Goal: Task Accomplishment & Management: Use online tool/utility

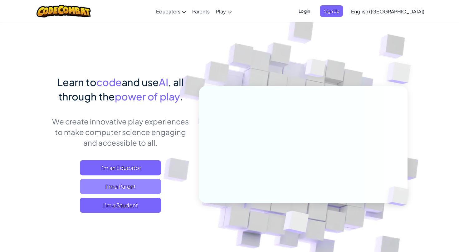
click at [117, 190] on span "I'm a Parent" at bounding box center [120, 186] width 81 height 15
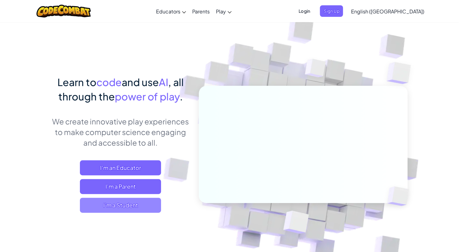
click at [128, 209] on span "I'm a Student" at bounding box center [120, 205] width 81 height 15
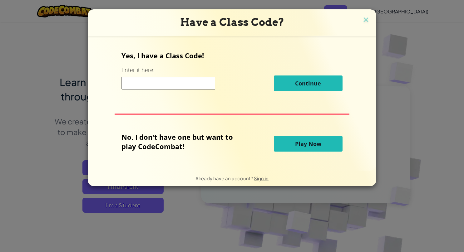
click at [306, 144] on span "Play Now" at bounding box center [308, 143] width 26 height 7
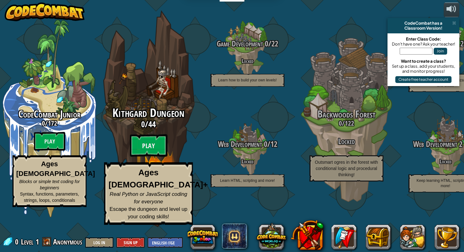
drag, startPoint x: 107, startPoint y: 152, endPoint x: 96, endPoint y: 34, distance: 118.2
click at [96, 34] on div "Kithgard Dungeon 0 / 44 Play Ages [DEMOGRAPHIC_DATA]+ Real Python or JavaScript…" at bounding box center [148, 119] width 119 height 238
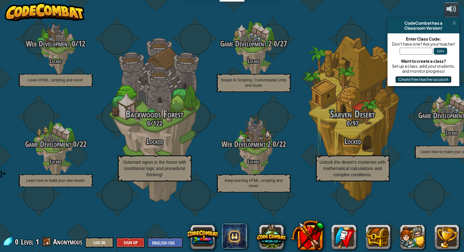
click at [420, 79] on button "Create free teacher account" at bounding box center [423, 79] width 56 height 7
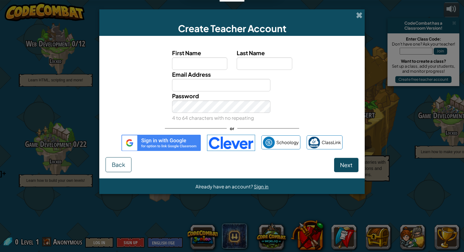
drag, startPoint x: 401, startPoint y: 10, endPoint x: 382, endPoint y: 12, distance: 19.8
click at [401, 10] on div "Create Teacher Account First Name Last Name Email Address Password 4 to 64 char…" at bounding box center [232, 126] width 464 height 252
click at [360, 16] on span at bounding box center [359, 15] width 7 height 7
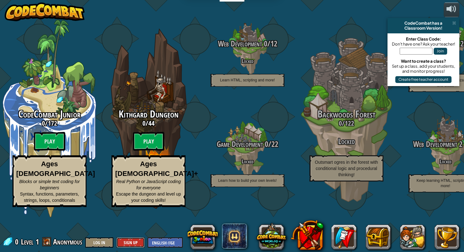
click at [125, 241] on button "Sign Up" at bounding box center [130, 243] width 28 height 10
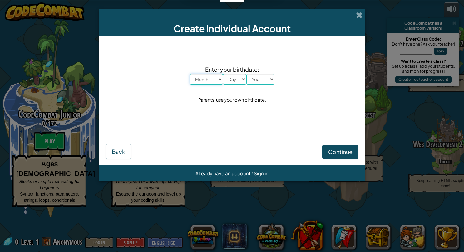
click at [215, 77] on select "Month January February March April May June July August September October Novem…" at bounding box center [206, 79] width 33 height 11
select select "6"
click at [190, 74] on select "Month January February March April May June July August September October Novem…" at bounding box center [206, 79] width 33 height 11
click at [235, 82] on select "Day 1 2 3 4 5 6 7 8 9 10 11 12 13 14 15 16 17 18 19 20 21 22 23 24 25 26 27 28 …" at bounding box center [234, 79] width 23 height 11
select select "15"
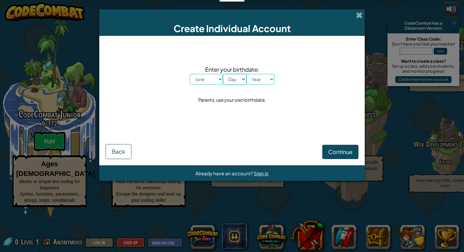
click at [223, 74] on select "Day 1 2 3 4 5 6 7 8 9 10 11 12 13 14 15 16 17 18 19 20 21 22 23 24 25 26 27 28 …" at bounding box center [234, 79] width 23 height 11
click at [259, 81] on select "Year [DATE] 2024 2023 2022 2021 2020 2019 2018 2017 2016 2015 2014 2013 2012 20…" at bounding box center [260, 79] width 28 height 11
select select "1981"
click at [246, 74] on select "Year [DATE] 2024 2023 2022 2021 2020 2019 2018 2017 2016 2015 2014 2013 2012 20…" at bounding box center [260, 79] width 28 height 11
click at [328, 150] on span "Continue" at bounding box center [340, 151] width 24 height 7
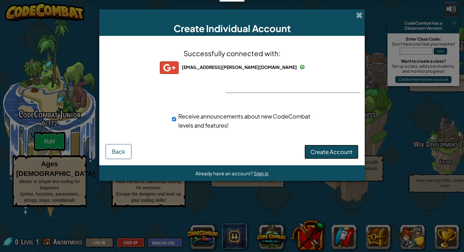
click at [323, 148] on span "Create Account" at bounding box center [331, 151] width 42 height 7
click at [327, 141] on div "Successfully connected with: [EMAIL_ADDRESS][PERSON_NAME][DOMAIN_NAME] [DOMAIN_…" at bounding box center [232, 93] width 250 height 102
click at [327, 151] on button "Create Account" at bounding box center [331, 152] width 54 height 14
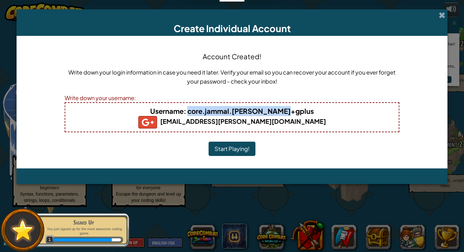
drag, startPoint x: 204, startPoint y: 111, endPoint x: 298, endPoint y: 110, distance: 94.9
click at [298, 110] on h4 "Username : core.jammal.[PERSON_NAME]+gplus" at bounding box center [231, 111] width 321 height 10
drag, startPoint x: 298, startPoint y: 110, endPoint x: 265, endPoint y: 110, distance: 33.7
copy b "core.jammal.[PERSON_NAME]+gplus"
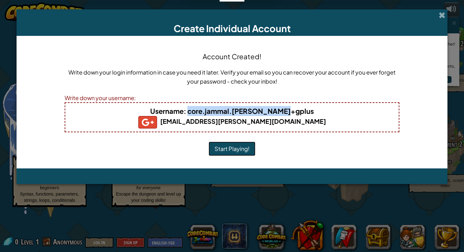
click at [235, 147] on button "Start Playing!" at bounding box center [232, 149] width 47 height 14
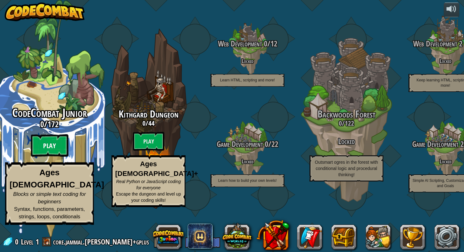
click at [40, 157] on btn "Play" at bounding box center [49, 146] width 37 height 22
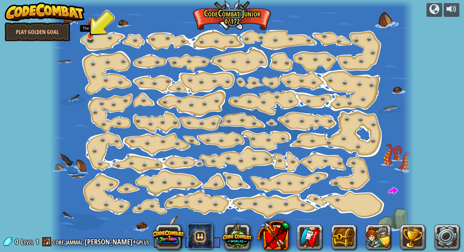
click at [89, 36] on img at bounding box center [90, 26] width 9 height 21
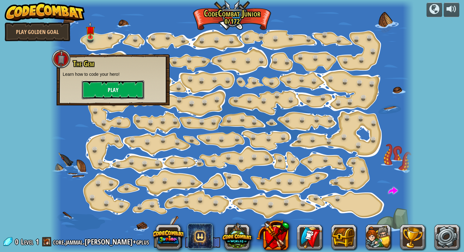
click at [103, 88] on button "Play" at bounding box center [113, 90] width 62 height 19
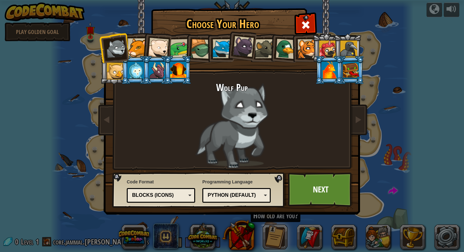
click at [262, 197] on div "Python (Default)" at bounding box center [236, 196] width 60 height 10
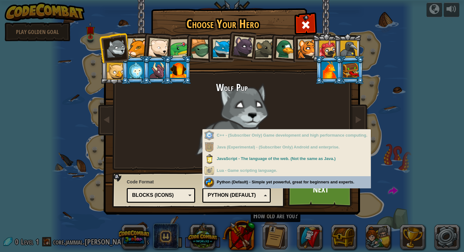
click at [257, 185] on div "Programming Language Python (Default) JavaScript Lua C++ Java (Experimental) Py…" at bounding box center [236, 190] width 68 height 26
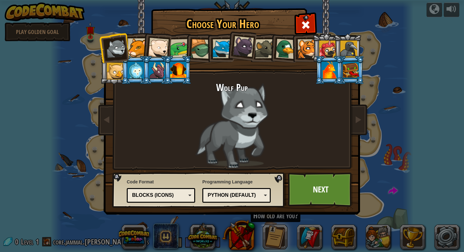
click at [260, 193] on div "Python (Default)" at bounding box center [235, 195] width 54 height 7
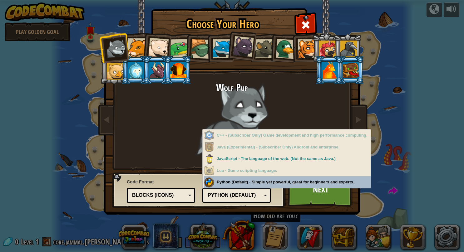
click at [260, 193] on div "Python (Default)" at bounding box center [235, 195] width 54 height 7
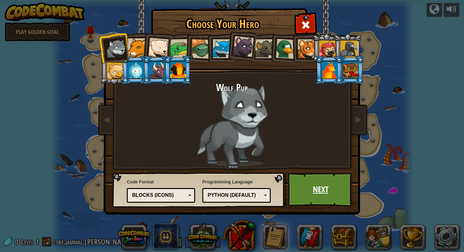
click at [310, 191] on link "Next" at bounding box center [320, 190] width 65 height 34
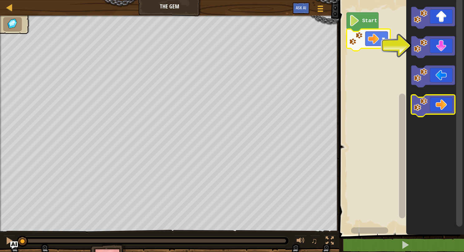
click at [442, 103] on icon "Blockly Workspace" at bounding box center [433, 106] width 44 height 22
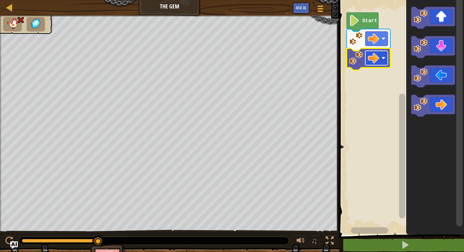
click at [382, 58] on image "Blockly Workspace" at bounding box center [384, 58] width 4 height 4
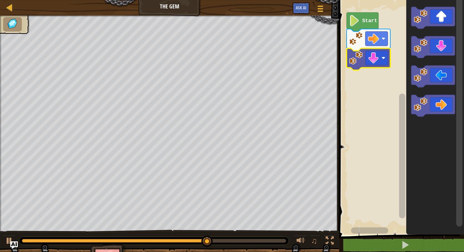
click at [376, 83] on rect "Blockly Workspace" at bounding box center [400, 116] width 127 height 238
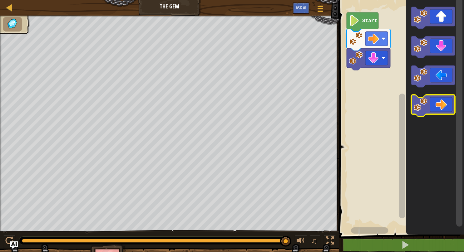
click at [437, 111] on icon "Blockly Workspace" at bounding box center [433, 106] width 44 height 22
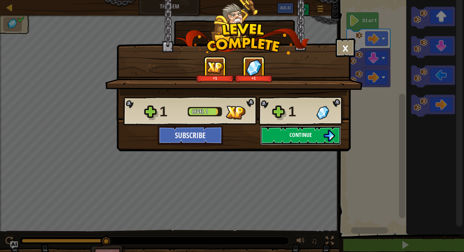
click at [331, 135] on img at bounding box center [329, 136] width 12 height 12
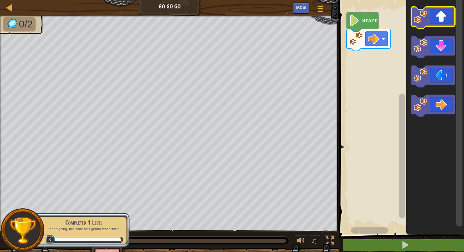
click at [438, 26] on rect "Blockly Workspace" at bounding box center [433, 18] width 44 height 22
click at [439, 21] on icon "Blockly Workspace" at bounding box center [433, 18] width 44 height 22
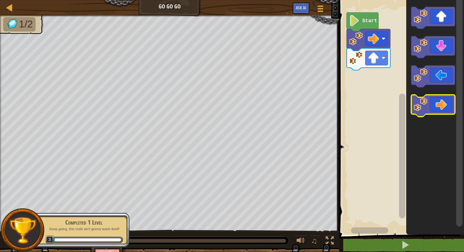
click at [445, 100] on icon "Blockly Workspace" at bounding box center [433, 106] width 44 height 22
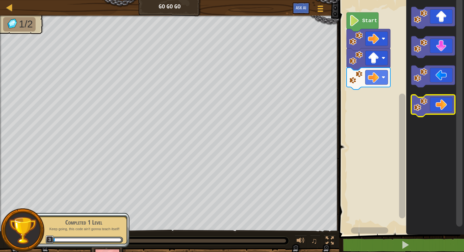
click at [443, 111] on icon "Blockly Workspace" at bounding box center [433, 106] width 44 height 22
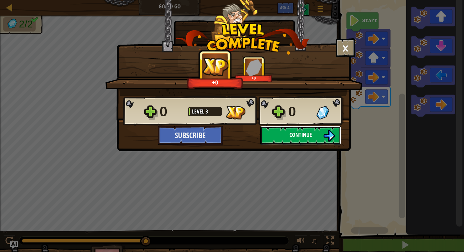
click at [288, 138] on button "Continue" at bounding box center [300, 135] width 81 height 19
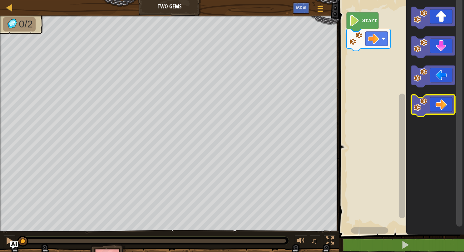
click at [442, 105] on icon "Blockly Workspace" at bounding box center [433, 106] width 44 height 22
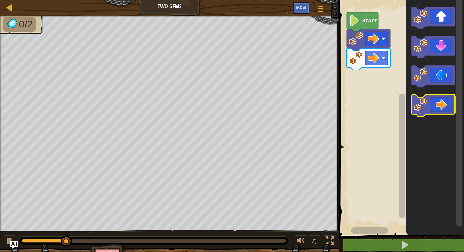
click at [442, 105] on icon "Blockly Workspace" at bounding box center [433, 106] width 44 height 22
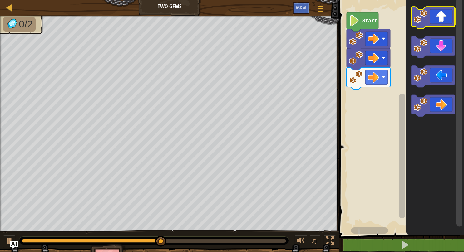
click at [439, 23] on icon "Blockly Workspace" at bounding box center [433, 18] width 44 height 22
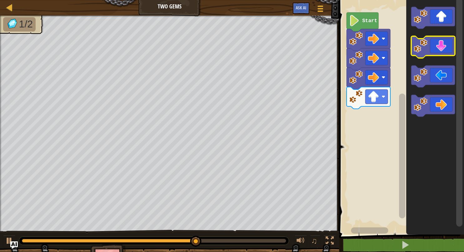
click at [435, 57] on rect "Blockly Workspace" at bounding box center [433, 47] width 44 height 22
click at [436, 54] on icon "Blockly Workspace" at bounding box center [433, 47] width 44 height 22
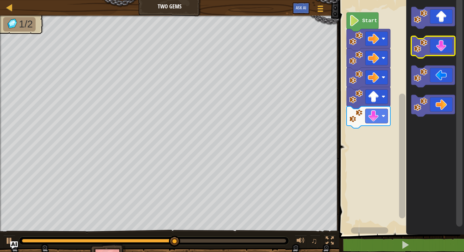
click at [437, 53] on icon "Blockly Workspace" at bounding box center [433, 47] width 44 height 22
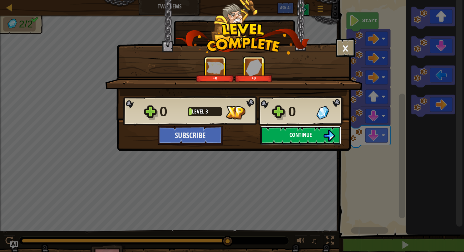
click at [320, 133] on button "Continue" at bounding box center [300, 135] width 81 height 19
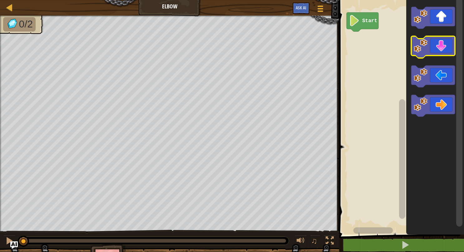
click at [432, 49] on icon "Blockly Workspace" at bounding box center [433, 47] width 44 height 22
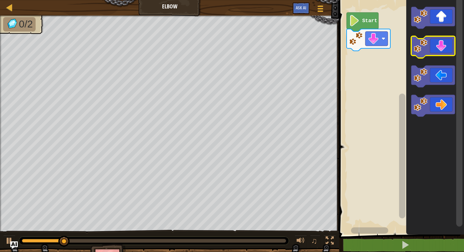
click at [432, 49] on icon "Blockly Workspace" at bounding box center [433, 47] width 44 height 22
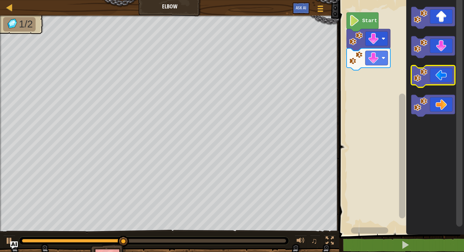
click at [444, 82] on icon "Blockly Workspace" at bounding box center [433, 77] width 44 height 22
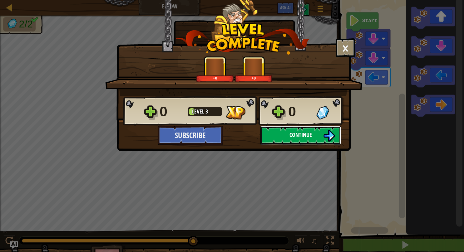
click at [306, 139] on button "Continue" at bounding box center [300, 135] width 81 height 19
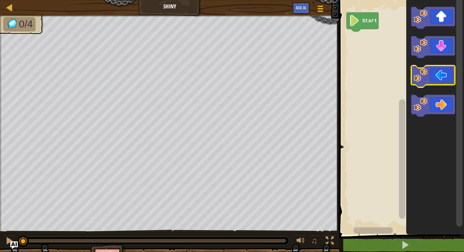
click at [436, 81] on icon "Blockly Workspace" at bounding box center [433, 77] width 44 height 22
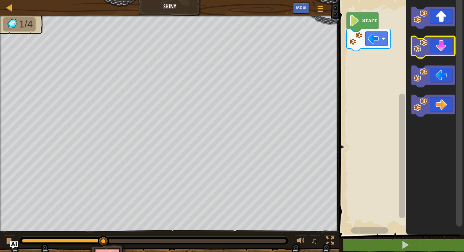
click at [438, 50] on icon "Blockly Workspace" at bounding box center [433, 47] width 44 height 22
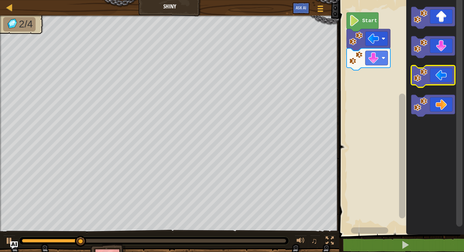
click at [439, 79] on icon "Blockly Workspace" at bounding box center [433, 77] width 44 height 22
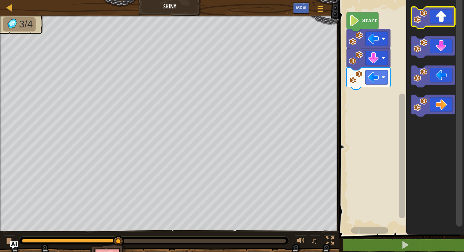
click at [435, 17] on icon "Blockly Workspace" at bounding box center [433, 18] width 44 height 22
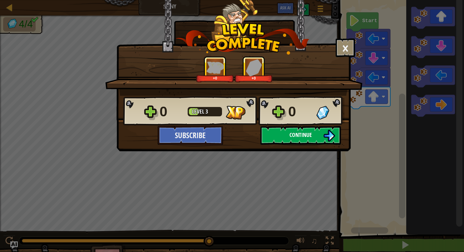
click at [334, 133] on img at bounding box center [329, 136] width 12 height 12
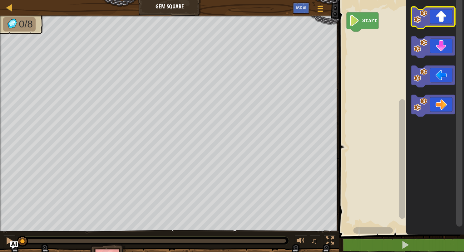
click at [430, 22] on icon "Blockly Workspace" at bounding box center [433, 18] width 44 height 22
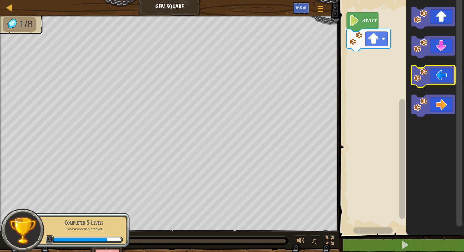
click at [438, 73] on icon "Blockly Workspace" at bounding box center [433, 77] width 44 height 22
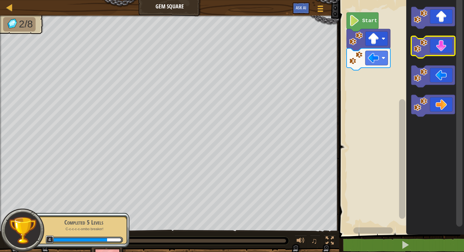
click at [436, 54] on icon "Blockly Workspace" at bounding box center [433, 47] width 44 height 22
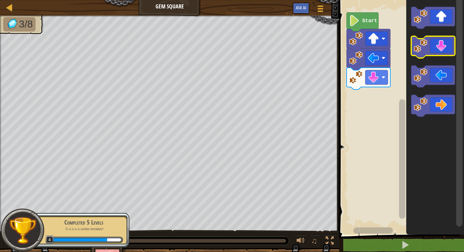
click at [436, 54] on icon "Blockly Workspace" at bounding box center [433, 47] width 44 height 22
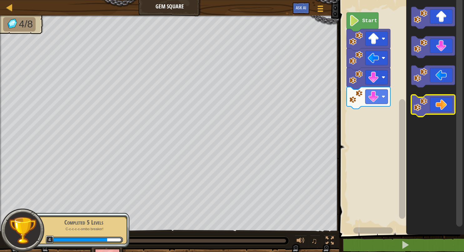
click at [440, 100] on icon "Blockly Workspace" at bounding box center [433, 106] width 44 height 22
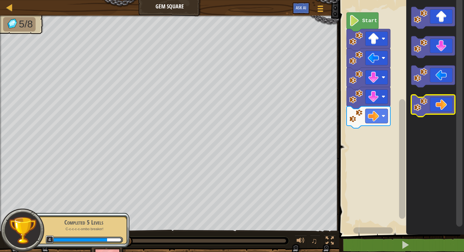
click at [440, 100] on icon "Blockly Workspace" at bounding box center [433, 106] width 44 height 22
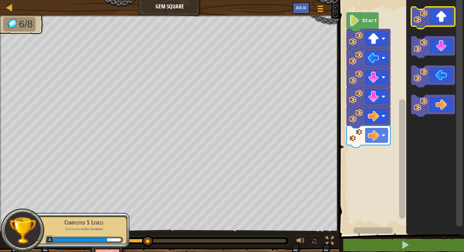
click at [445, 24] on icon "Blockly Workspace" at bounding box center [433, 18] width 44 height 22
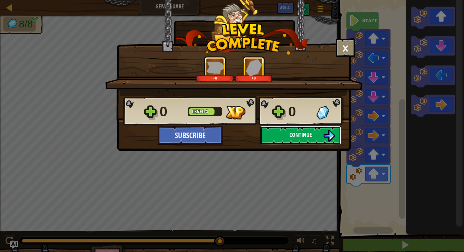
click at [308, 136] on span "Continue" at bounding box center [300, 135] width 22 height 8
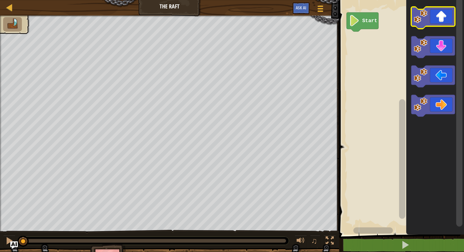
click at [437, 17] on icon "Blockly Workspace" at bounding box center [433, 18] width 44 height 22
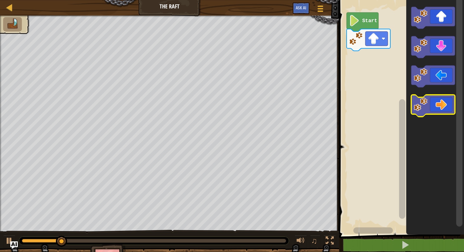
click at [438, 103] on icon "Blockly Workspace" at bounding box center [433, 106] width 44 height 22
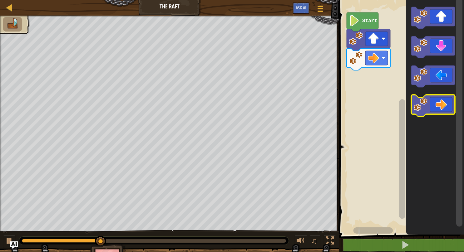
click at [438, 103] on icon "Blockly Workspace" at bounding box center [433, 106] width 44 height 22
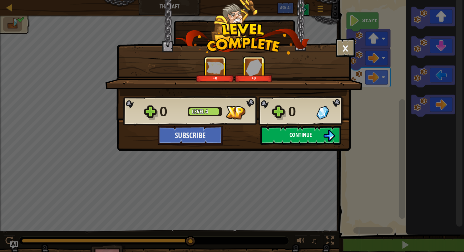
click at [308, 138] on span "Continue" at bounding box center [300, 135] width 22 height 8
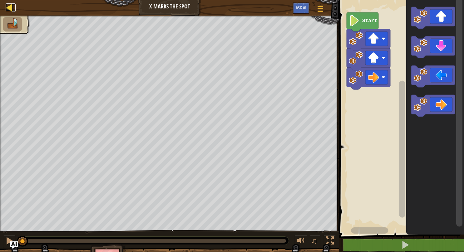
click at [8, 8] on div at bounding box center [10, 7] width 8 height 8
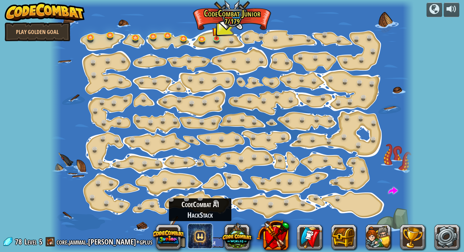
click at [204, 237] on span at bounding box center [200, 236] width 25 height 25
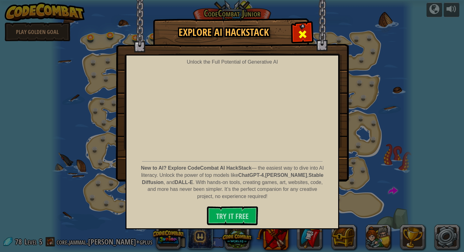
click at [298, 37] on span at bounding box center [303, 34] width 10 height 10
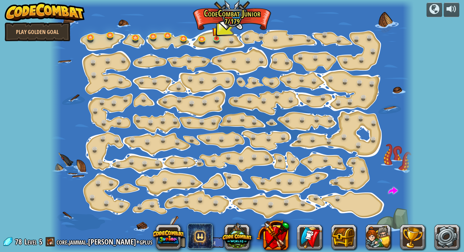
click at [28, 8] on img at bounding box center [45, 11] width 80 height 19
click at [34, 14] on img at bounding box center [45, 11] width 80 height 19
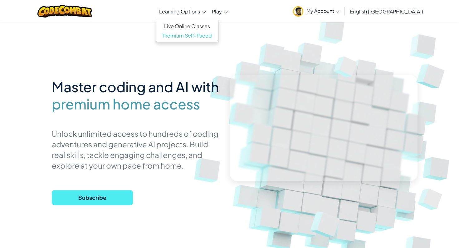
click at [200, 13] on span "Learning Options" at bounding box center [179, 11] width 41 height 7
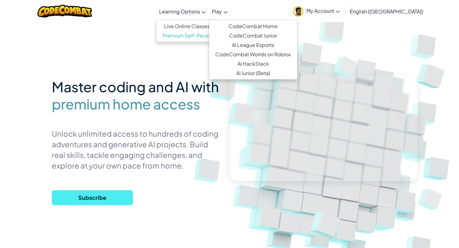
click at [228, 12] on icon at bounding box center [226, 12] width 4 height 2
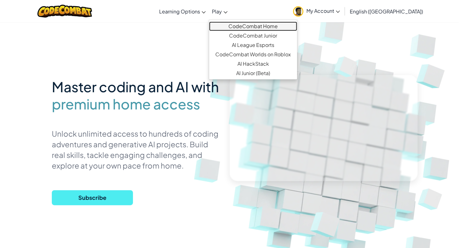
click at [257, 26] on link "CodeCombat Home" at bounding box center [253, 26] width 88 height 9
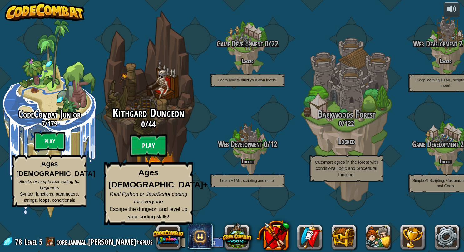
click at [149, 157] on btn "Play" at bounding box center [148, 146] width 37 height 22
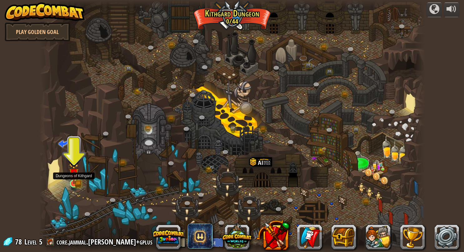
click at [74, 181] on img at bounding box center [74, 174] width 10 height 22
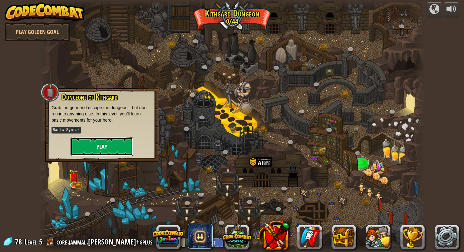
click at [119, 145] on button "Play" at bounding box center [102, 146] width 62 height 19
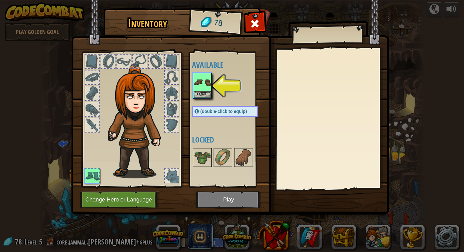
click at [204, 88] on img at bounding box center [202, 82] width 17 height 17
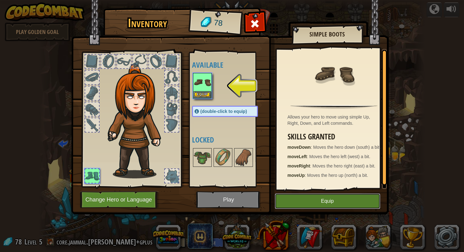
click at [339, 200] on button "Equip" at bounding box center [328, 202] width 106 height 16
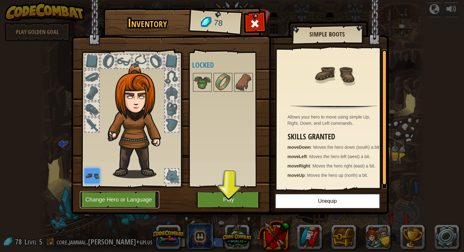
click at [119, 202] on button "Change Hero or Language" at bounding box center [119, 199] width 79 height 17
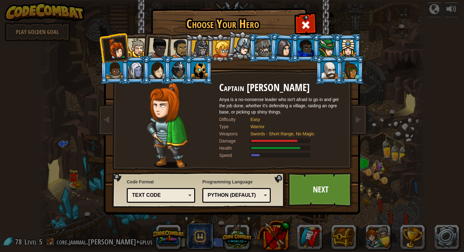
click at [164, 51] on div at bounding box center [158, 48] width 21 height 21
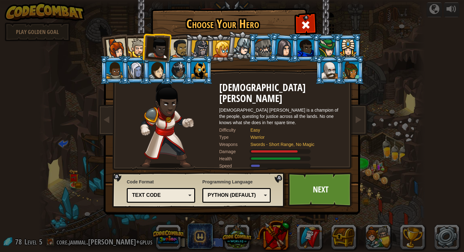
click at [185, 45] on li at bounding box center [199, 48] width 30 height 30
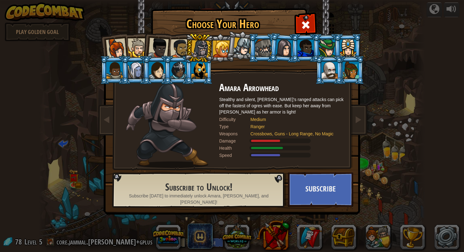
click at [180, 45] on div at bounding box center [179, 48] width 19 height 19
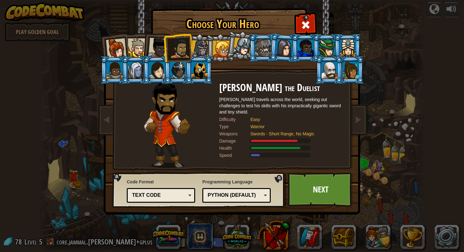
click at [171, 195] on div "Text code" at bounding box center [159, 195] width 54 height 7
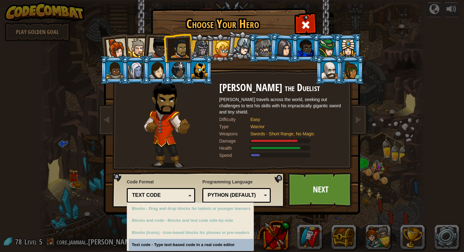
click at [171, 195] on div "Text code" at bounding box center [159, 195] width 54 height 7
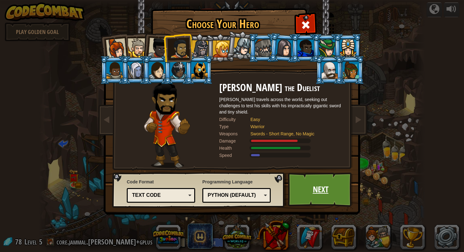
click at [325, 186] on link "Next" at bounding box center [320, 190] width 65 height 34
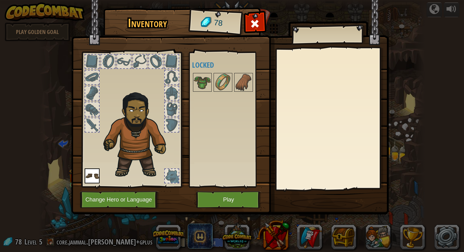
click at [91, 178] on img at bounding box center [92, 176] width 15 height 15
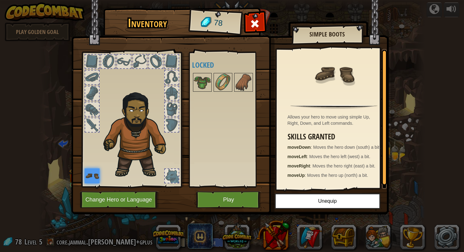
click at [91, 178] on img at bounding box center [92, 176] width 15 height 15
click at [202, 82] on img at bounding box center [202, 82] width 17 height 17
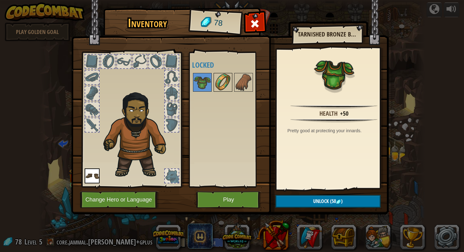
click at [218, 80] on img at bounding box center [222, 82] width 17 height 17
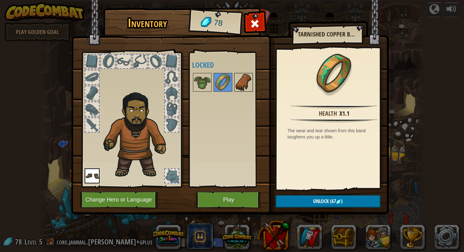
click at [244, 85] on img at bounding box center [243, 82] width 17 height 17
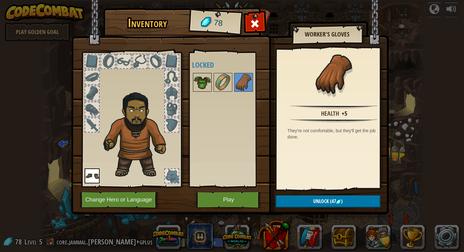
click at [205, 81] on img at bounding box center [202, 82] width 17 height 17
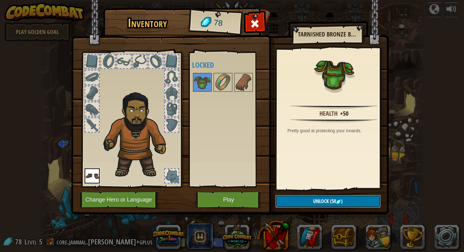
click at [308, 200] on button "Unlock (50 )" at bounding box center [327, 201] width 105 height 13
click at [328, 201] on button "Confirm" at bounding box center [327, 201] width 105 height 13
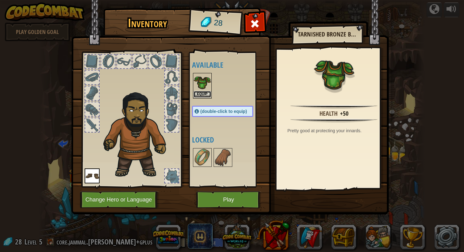
click at [205, 93] on button "Equip" at bounding box center [202, 94] width 17 height 7
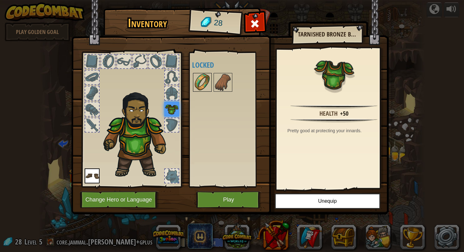
click at [205, 85] on img at bounding box center [202, 82] width 17 height 17
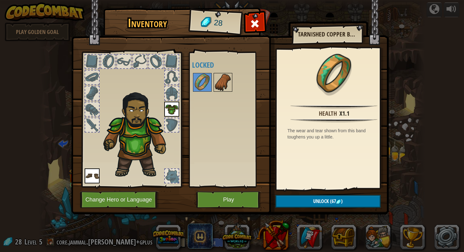
click at [226, 84] on img at bounding box center [222, 82] width 17 height 17
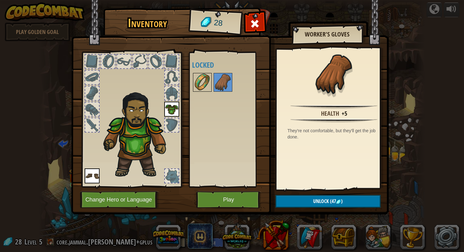
click at [207, 84] on img at bounding box center [202, 82] width 17 height 17
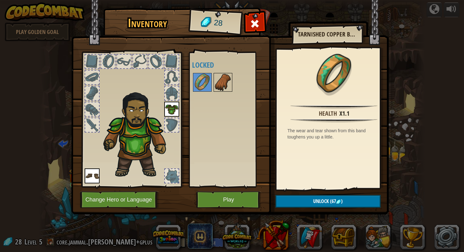
click at [223, 86] on img at bounding box center [222, 82] width 17 height 17
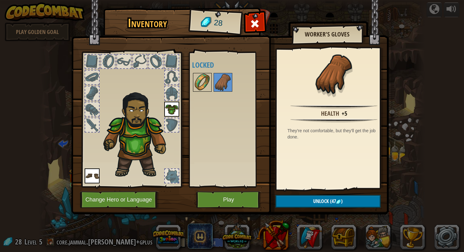
click at [205, 79] on img at bounding box center [202, 82] width 17 height 17
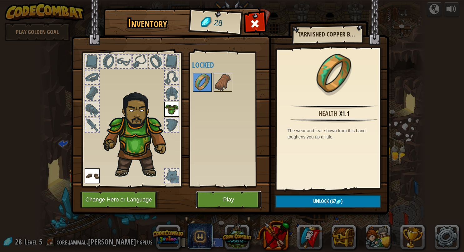
click at [226, 199] on button "Play" at bounding box center [228, 199] width 65 height 17
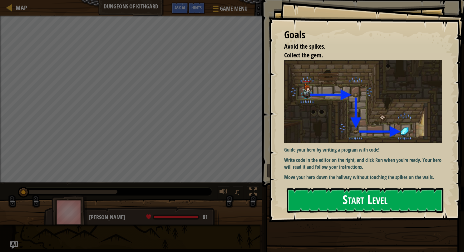
click at [338, 204] on button "Start Level" at bounding box center [365, 200] width 156 height 25
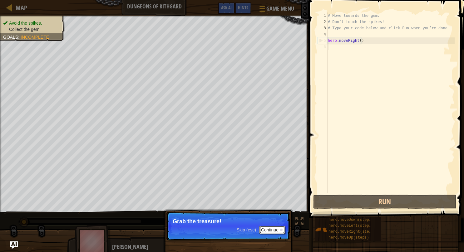
click at [276, 230] on button "Continue" at bounding box center [272, 230] width 26 height 8
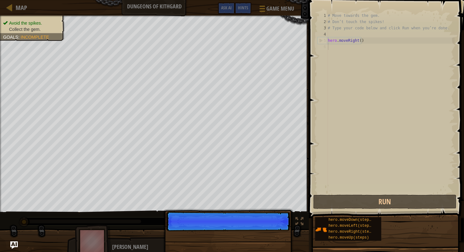
scroll to position [3, 0]
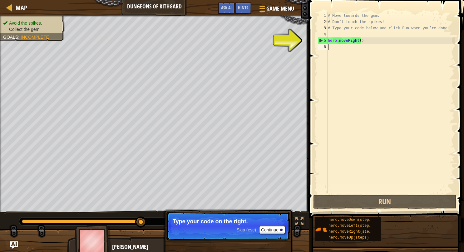
click at [332, 48] on div "# Move towards the gem. # Don’t touch the spikes! # Type your code below and cl…" at bounding box center [391, 109] width 128 height 194
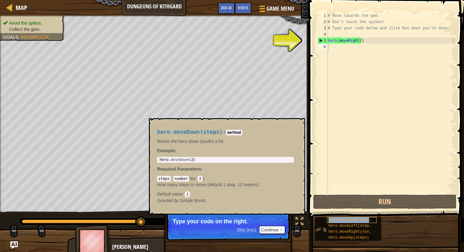
click at [346, 219] on span "hero.moveDown(steps)" at bounding box center [350, 220] width 45 height 4
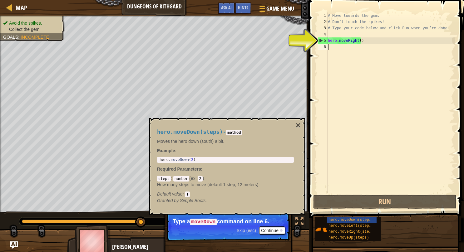
click at [331, 46] on div "# Move towards the gem. # Don’t touch the spikes! # Type your code below and cl…" at bounding box center [391, 109] width 128 height 194
click at [329, 46] on div "# Move towards the gem. # Don’t touch the spikes! # Type your code below and cl…" at bounding box center [391, 109] width 128 height 194
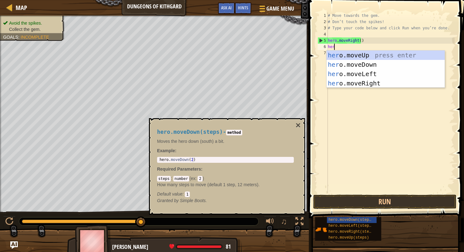
type textarea "hero"
click at [338, 64] on div "hero .moveUp press enter hero .moveDown press enter hero .moveLeft press enter …" at bounding box center [386, 79] width 118 height 56
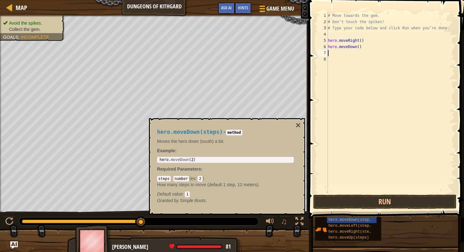
scroll to position [3, 0]
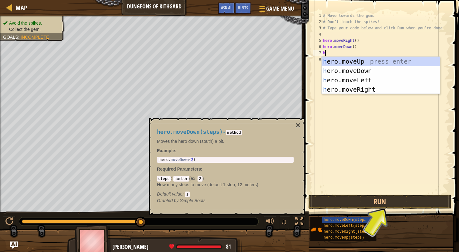
type textarea "her"
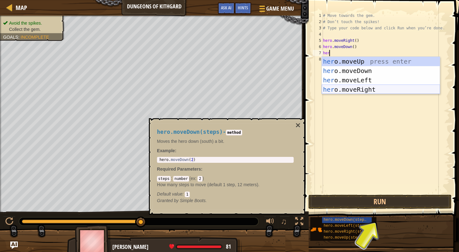
click at [353, 89] on div "her o.moveUp press enter her o.moveDown press enter her o.moveLeft press enter …" at bounding box center [381, 85] width 118 height 56
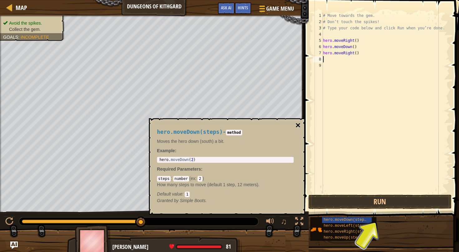
click at [297, 126] on button "×" at bounding box center [298, 125] width 5 height 9
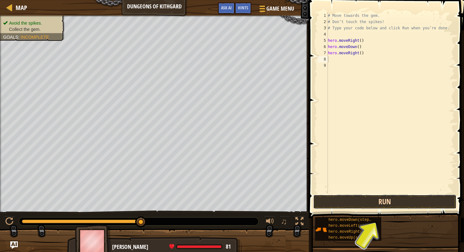
click at [375, 201] on button "Run" at bounding box center [384, 202] width 143 height 14
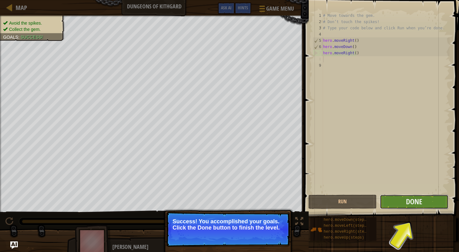
click at [400, 202] on button "Done" at bounding box center [414, 202] width 68 height 14
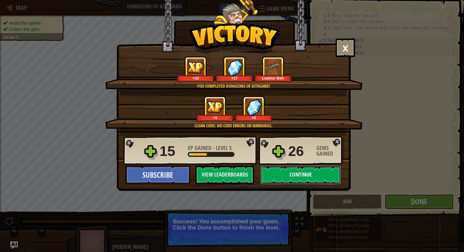
click at [285, 175] on button "Continue" at bounding box center [300, 175] width 81 height 19
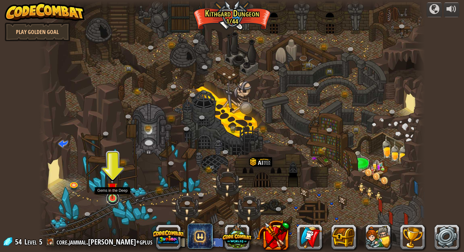
click at [109, 200] on link at bounding box center [112, 198] width 12 height 12
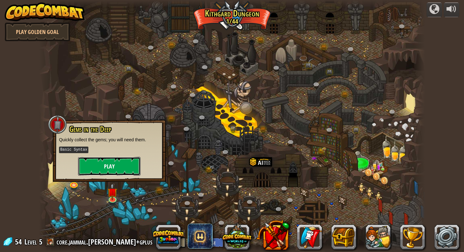
click at [107, 169] on button "Play" at bounding box center [109, 166] width 62 height 19
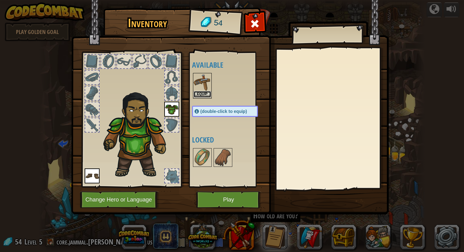
click at [202, 93] on button "Equip" at bounding box center [202, 94] width 17 height 7
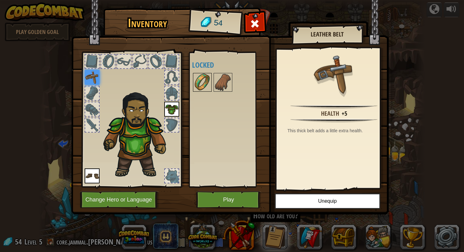
click at [202, 87] on img at bounding box center [202, 82] width 17 height 17
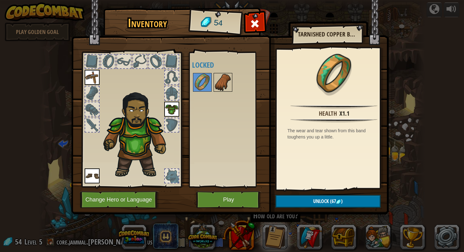
click at [221, 82] on img at bounding box center [222, 82] width 17 height 17
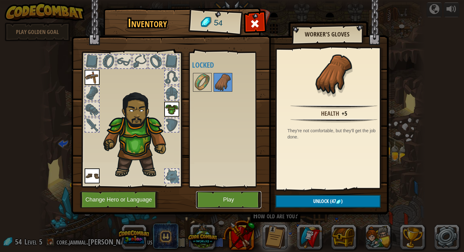
click at [217, 198] on button "Play" at bounding box center [228, 199] width 65 height 17
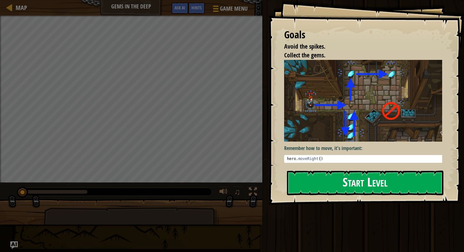
click at [332, 187] on button "Start Level" at bounding box center [365, 183] width 156 height 25
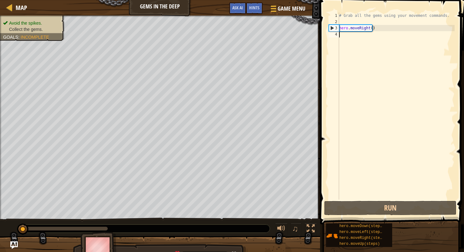
click at [343, 37] on div "# Grab all the gems using your movement commands. hero . moveRight ( )" at bounding box center [396, 112] width 117 height 200
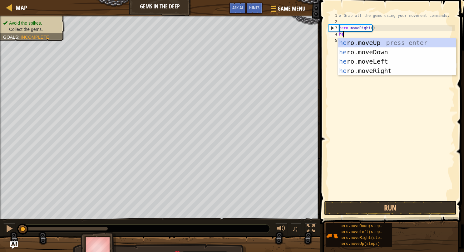
type textarea "hero"
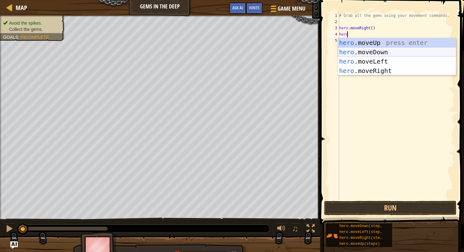
click at [358, 50] on div "hero .moveUp press enter hero .moveDown press enter hero .moveLeft press enter …" at bounding box center [397, 66] width 118 height 56
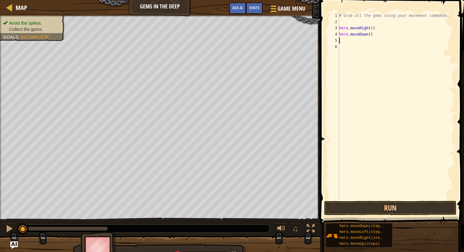
scroll to position [3, 0]
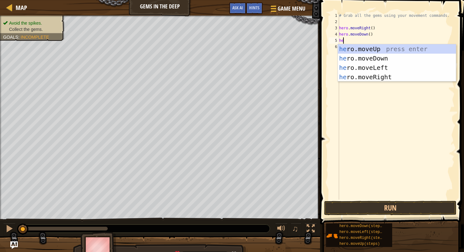
type textarea "her"
click at [359, 48] on div "her o.moveUp press enter her o.moveDown press enter her o.moveLeft press enter …" at bounding box center [397, 72] width 118 height 56
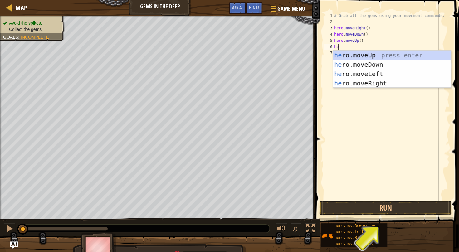
type textarea "her"
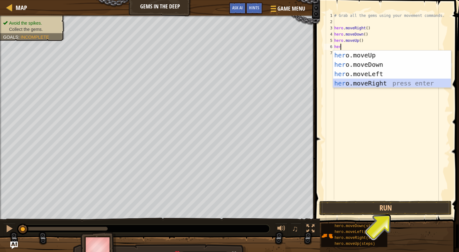
click at [363, 83] on div "her o.moveUp press enter her o.moveDown press enter her o.moveLeft press enter …" at bounding box center [392, 79] width 118 height 56
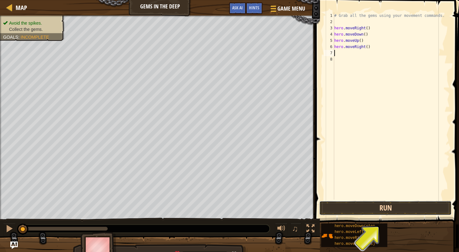
click at [382, 205] on button "Run" at bounding box center [385, 208] width 132 height 14
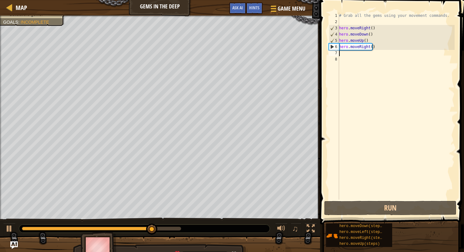
click at [344, 55] on div "# Grab all the gems using your movement commands. hero . moveRight ( ) hero . m…" at bounding box center [396, 112] width 117 height 200
type textarea "her"
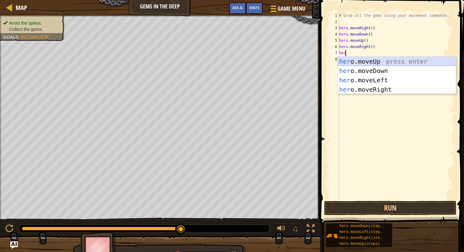
click at [372, 63] on div "her o.moveUp press enter her o.moveDown press enter her o.moveLeft press enter …" at bounding box center [397, 85] width 118 height 56
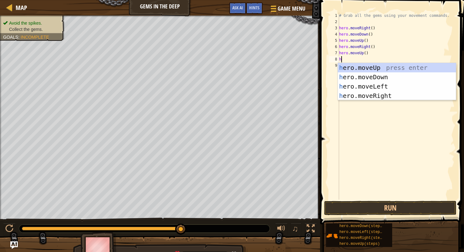
type textarea "her"
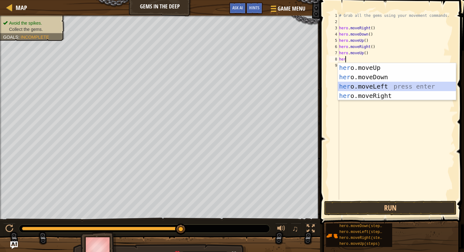
click at [367, 83] on div "her o.moveUp press enter her o.moveDown press enter her o.moveLeft press enter …" at bounding box center [397, 91] width 118 height 56
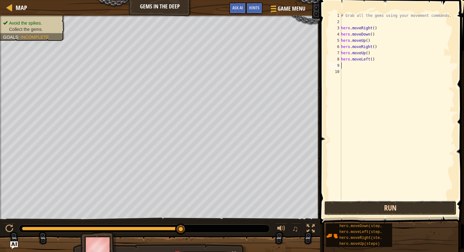
click at [389, 207] on button "Run" at bounding box center [390, 208] width 132 height 14
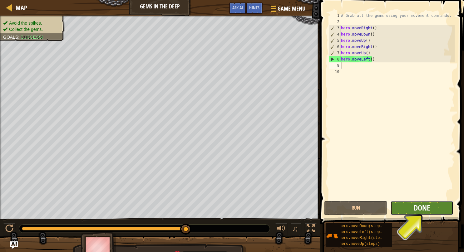
click at [421, 207] on span "Done" at bounding box center [422, 208] width 16 height 10
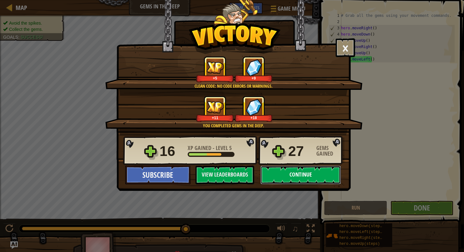
click at [303, 173] on button "Continue" at bounding box center [300, 175] width 81 height 19
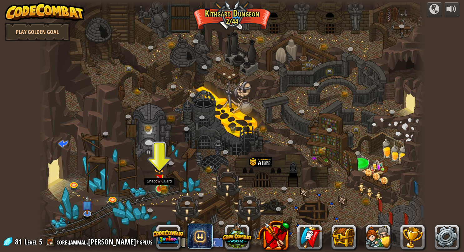
click at [160, 186] on img at bounding box center [159, 179] width 10 height 22
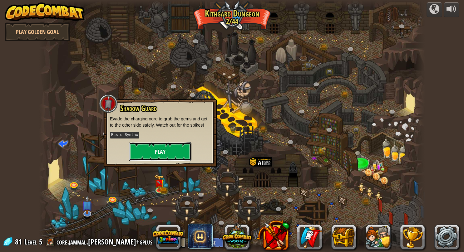
click at [169, 154] on button "Play" at bounding box center [160, 151] width 62 height 19
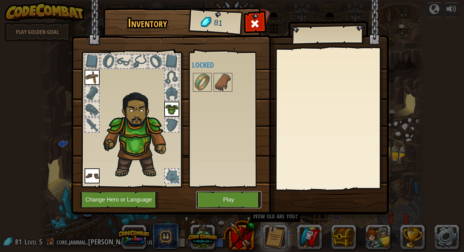
click at [236, 200] on button "Play" at bounding box center [228, 199] width 65 height 17
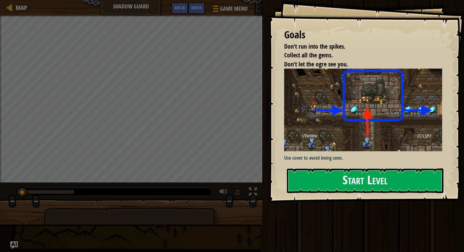
click at [342, 181] on button "Start Level" at bounding box center [365, 181] width 156 height 25
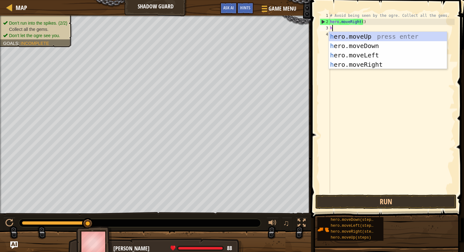
scroll to position [3, 0]
type textarea "her"
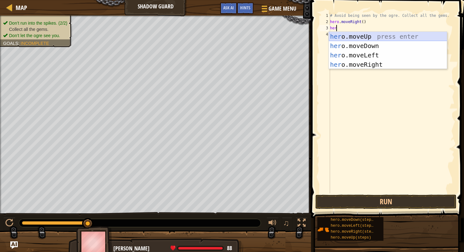
click at [360, 35] on div "her o.moveUp press enter her o.moveDown press enter her o.moveLeft press enter …" at bounding box center [388, 60] width 118 height 56
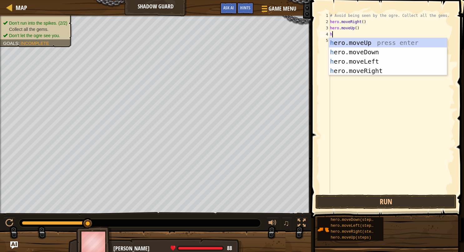
type textarea "her"
click at [356, 70] on div "her o.moveUp press enter her o.moveDown press enter her o.moveLeft press enter …" at bounding box center [388, 66] width 118 height 56
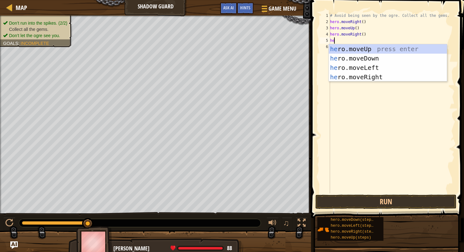
type textarea "her"
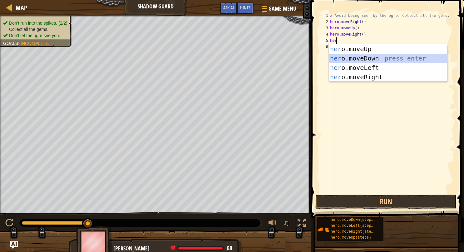
click at [338, 59] on div "her o.moveUp press enter her o.moveDown press enter her o.moveLeft press enter …" at bounding box center [388, 72] width 118 height 56
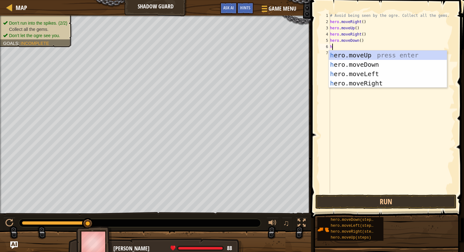
type textarea "her"
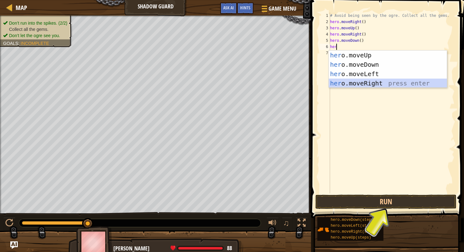
click at [355, 84] on div "her o.moveUp press enter her o.moveDown press enter her o.moveLeft press enter …" at bounding box center [388, 79] width 118 height 56
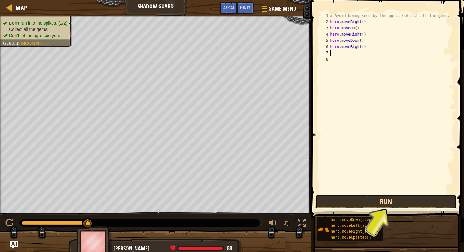
click at [391, 200] on button "Run" at bounding box center [385, 202] width 141 height 14
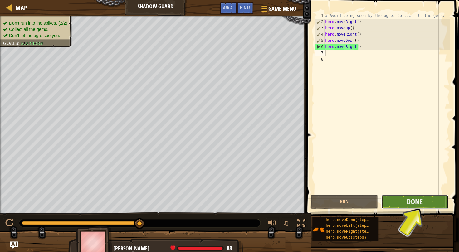
click at [405, 205] on button "Done" at bounding box center [414, 202] width 67 height 14
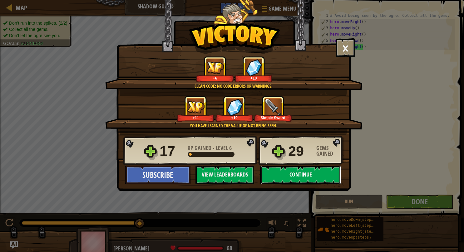
click at [272, 172] on button "Continue" at bounding box center [300, 175] width 81 height 19
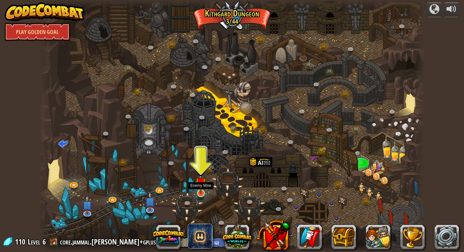
click at [203, 193] on img at bounding box center [201, 182] width 10 height 23
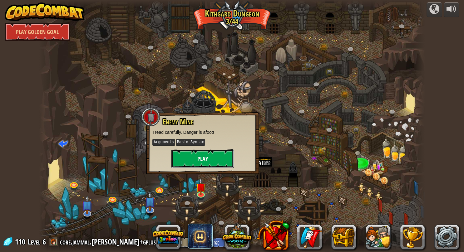
click at [192, 163] on button "Play" at bounding box center [202, 159] width 62 height 19
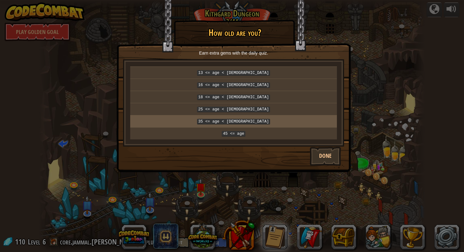
click at [220, 121] on code "35 <= age < 45" at bounding box center [233, 122] width 73 height 6
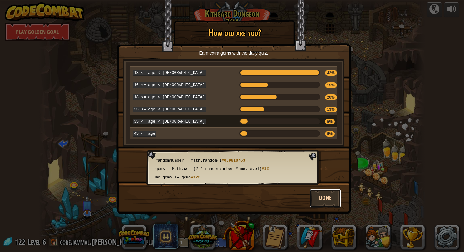
click at [323, 189] on button "Done" at bounding box center [325, 198] width 31 height 19
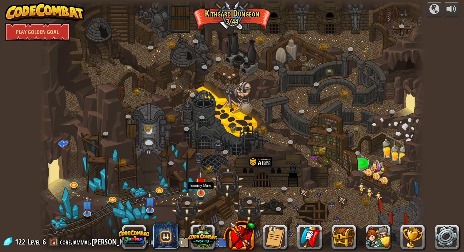
click at [203, 193] on img at bounding box center [201, 182] width 10 height 23
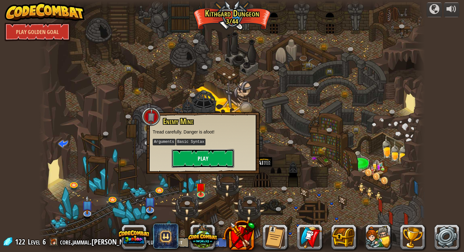
click at [210, 162] on button "Play" at bounding box center [203, 158] width 62 height 19
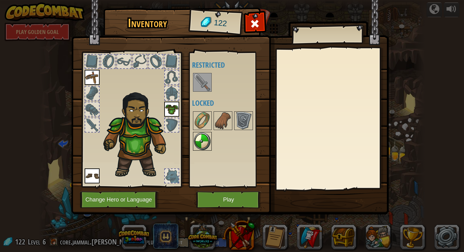
click at [198, 141] on img at bounding box center [202, 141] width 17 height 17
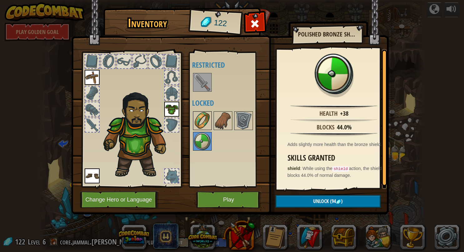
click at [201, 124] on img at bounding box center [202, 120] width 17 height 17
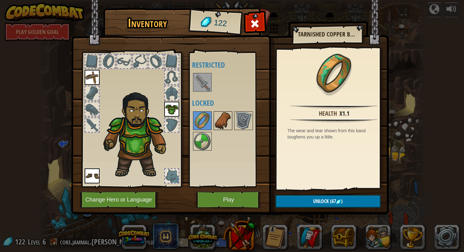
click at [221, 120] on img at bounding box center [222, 120] width 17 height 17
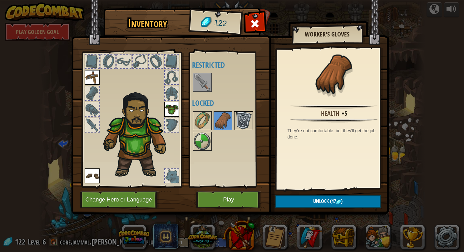
click at [242, 119] on img at bounding box center [243, 120] width 17 height 17
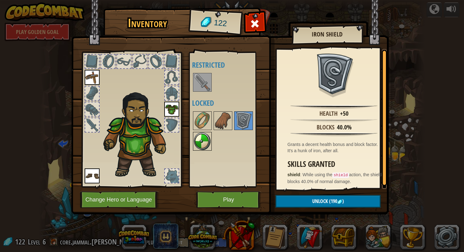
click at [208, 140] on img at bounding box center [202, 141] width 17 height 17
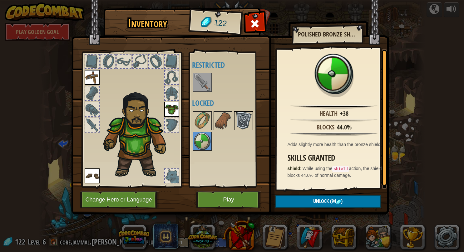
click at [247, 122] on img at bounding box center [243, 120] width 17 height 17
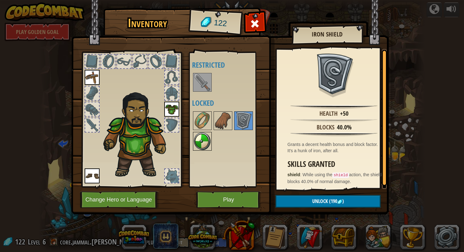
click at [201, 139] on img at bounding box center [202, 141] width 17 height 17
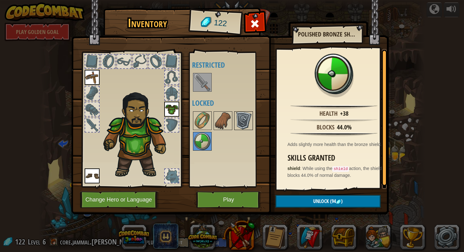
click at [236, 114] on img at bounding box center [243, 120] width 17 height 17
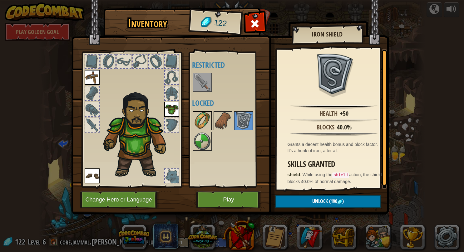
click at [206, 117] on img at bounding box center [202, 120] width 17 height 17
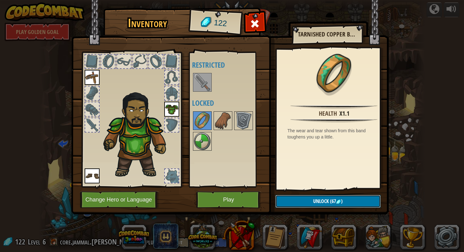
click at [320, 203] on span "Unlock" at bounding box center [321, 201] width 16 height 7
click at [316, 202] on button "Confirm" at bounding box center [327, 201] width 105 height 13
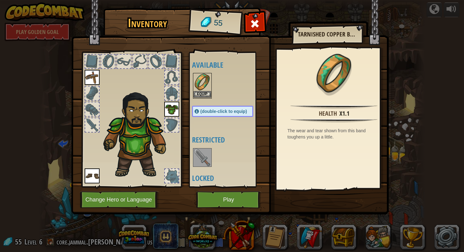
click at [205, 87] on img at bounding box center [202, 82] width 17 height 17
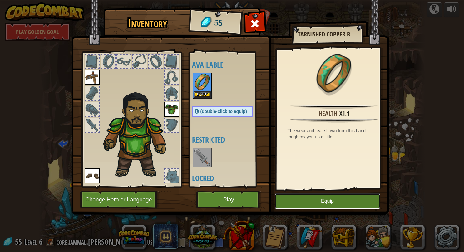
click at [323, 205] on button "Equip" at bounding box center [328, 202] width 106 height 16
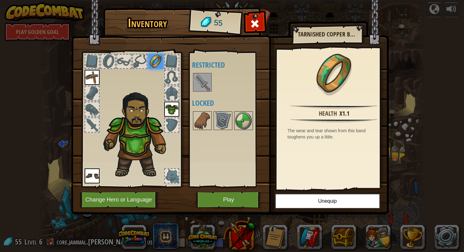
click at [210, 84] on img at bounding box center [202, 82] width 17 height 17
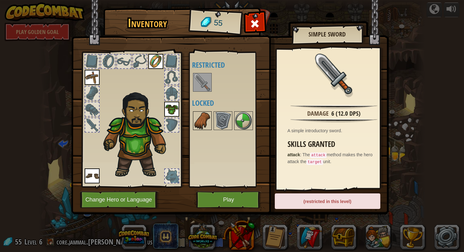
click at [207, 120] on img at bounding box center [202, 120] width 17 height 17
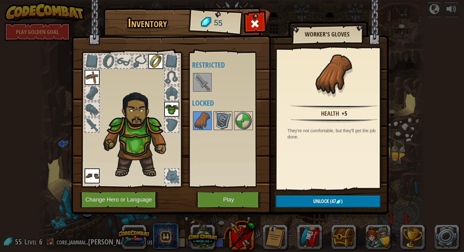
click at [224, 120] on img at bounding box center [222, 120] width 17 height 17
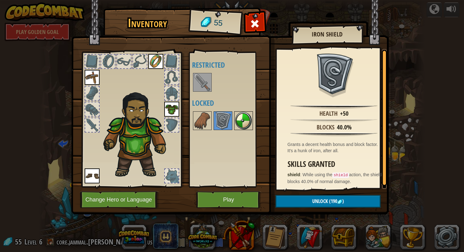
click at [243, 121] on img at bounding box center [243, 120] width 17 height 17
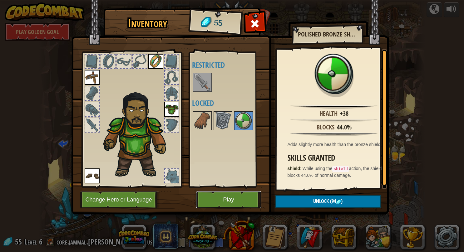
click at [223, 201] on button "Play" at bounding box center [228, 199] width 65 height 17
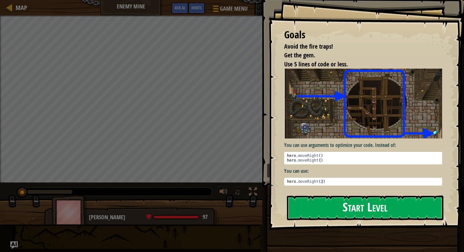
click at [338, 209] on button "Start Level" at bounding box center [365, 208] width 156 height 25
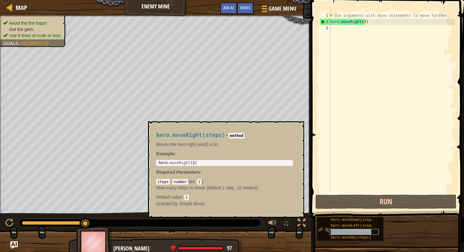
click at [353, 232] on span "hero.moveRight(steps)" at bounding box center [354, 232] width 47 height 4
click at [362, 39] on div "# Use arguments with move statements to move farther. hero . moveRight ( 3 )" at bounding box center [392, 109] width 126 height 194
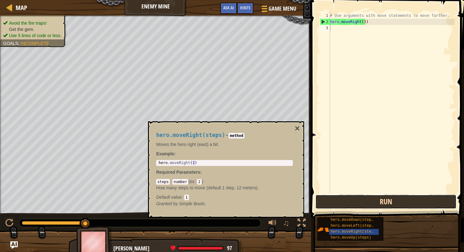
click at [373, 199] on button "Run" at bounding box center [385, 202] width 141 height 14
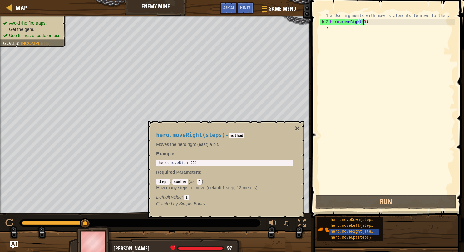
click at [363, 22] on div "# Use arguments with move statements to move farther. hero . moveRight ( 3 )" at bounding box center [392, 109] width 126 height 194
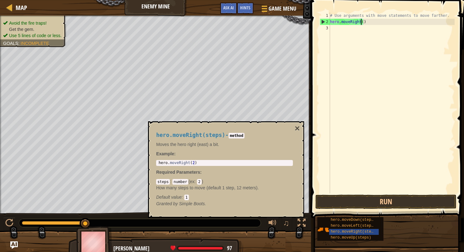
scroll to position [3, 2]
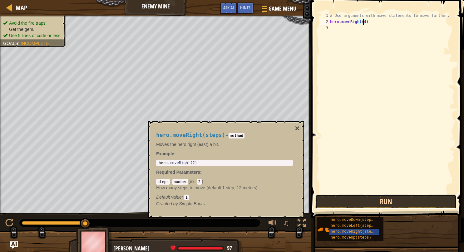
click at [396, 200] on button "Run" at bounding box center [385, 202] width 141 height 14
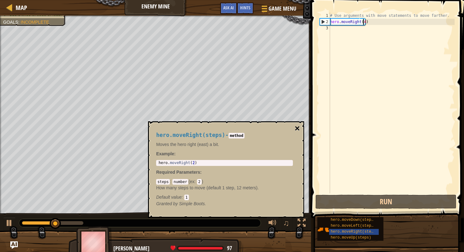
click at [296, 127] on button "×" at bounding box center [297, 128] width 5 height 9
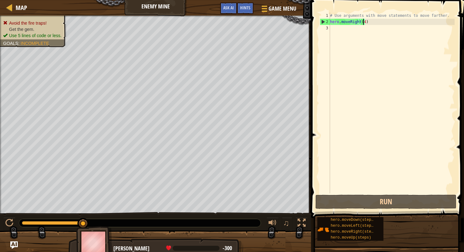
click at [363, 22] on div "# Use arguments with move statements to move farther. hero . moveRight ( 4 )" at bounding box center [392, 109] width 126 height 194
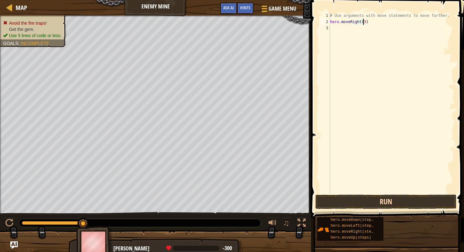
type textarea "hero.moveRight(3)"
click at [391, 203] on button "Run" at bounding box center [385, 202] width 141 height 14
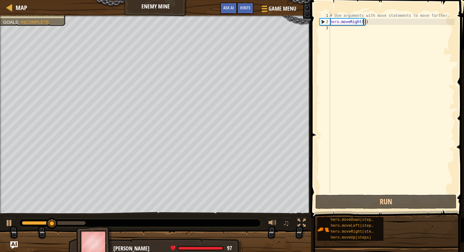
click at [338, 31] on div "# Use arguments with move statements to move farther. hero . moveRight ( 3 )" at bounding box center [392, 109] width 126 height 194
type textarea "h"
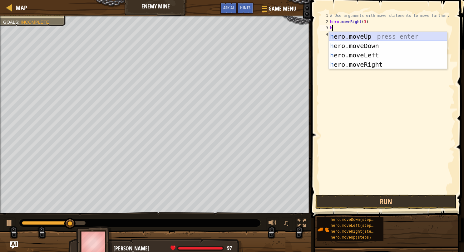
click at [350, 37] on div "h ero.moveUp press enter h ero.moveDown press enter h ero.moveLeft press enter …" at bounding box center [388, 60] width 118 height 56
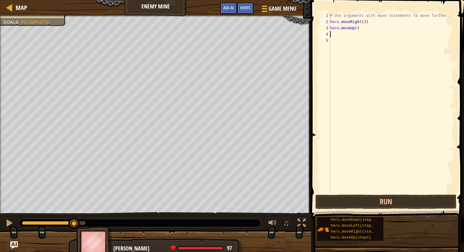
type textarea "h"
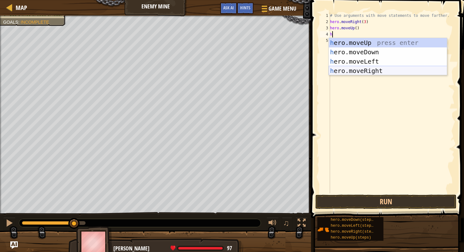
click at [358, 73] on div "h ero.moveUp press enter h ero.moveDown press enter h ero.moveLeft press enter …" at bounding box center [388, 66] width 118 height 56
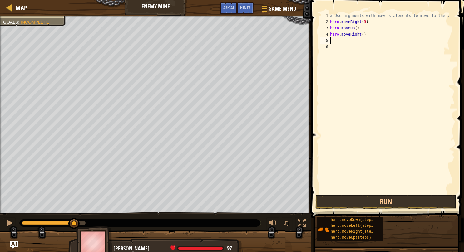
type textarea "h"
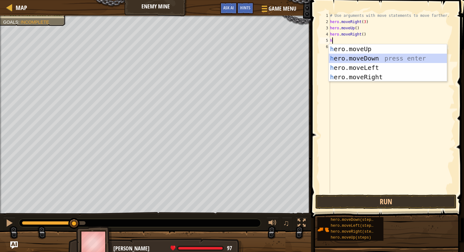
click at [352, 60] on div "h ero.moveUp press enter h ero.moveDown press enter h ero.moveLeft press enter …" at bounding box center [388, 72] width 118 height 56
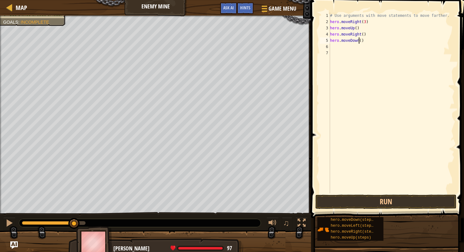
click at [359, 41] on div "# Use arguments with move statements to move farther. hero . moveRight ( 3 ) he…" at bounding box center [392, 109] width 126 height 194
type textarea "hero.moveDown(3)"
click at [337, 46] on div "# Use arguments with move statements to move farther. hero . moveRight ( 3 ) he…" at bounding box center [392, 109] width 126 height 194
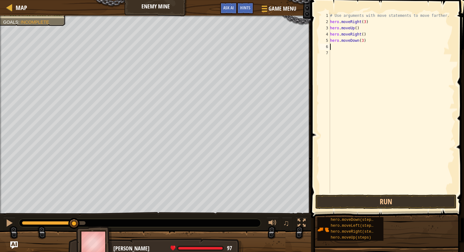
type textarea "h"
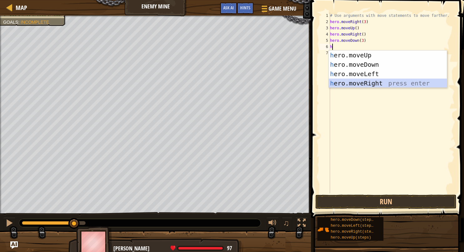
click at [353, 85] on div "h ero.moveUp press enter h ero.moveDown press enter h ero.moveLeft press enter …" at bounding box center [388, 79] width 118 height 56
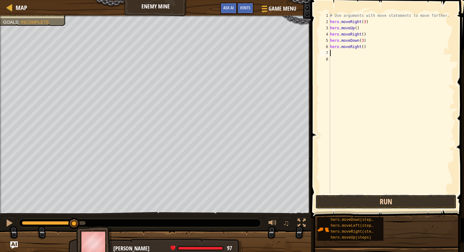
click at [375, 202] on button "Run" at bounding box center [385, 202] width 141 height 14
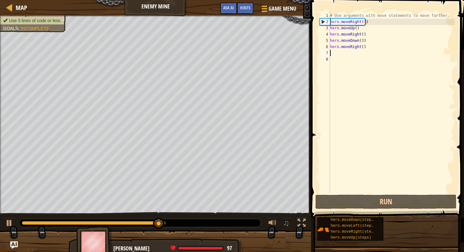
click at [361, 47] on div "# Use arguments with move statements to move farther. hero . moveRight ( 3 ) he…" at bounding box center [392, 109] width 126 height 194
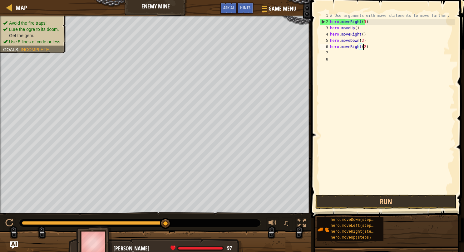
scroll to position [3, 2]
type textarea "hero.moveRight(2)"
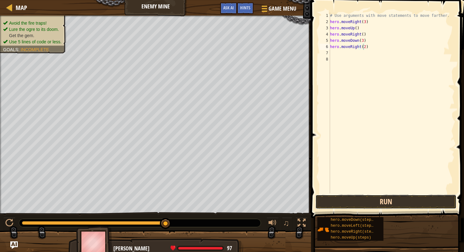
click at [392, 202] on button "Run" at bounding box center [385, 202] width 141 height 14
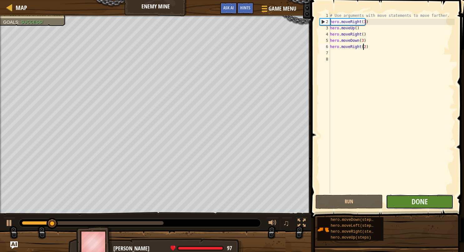
click at [408, 200] on button "Done" at bounding box center [419, 202] width 67 height 14
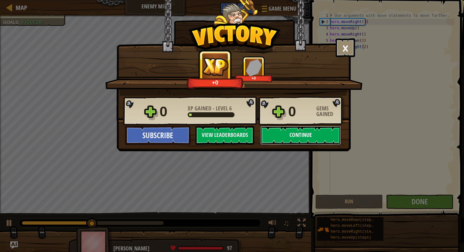
click at [325, 136] on button "Continue" at bounding box center [300, 135] width 81 height 19
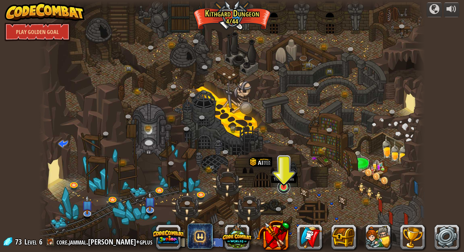
click at [283, 188] on link at bounding box center [284, 187] width 12 height 12
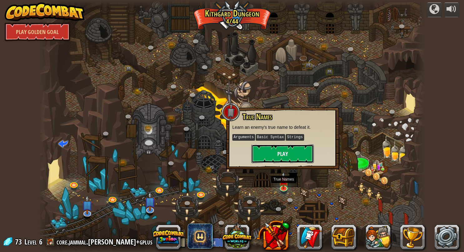
click at [273, 155] on button "Play" at bounding box center [282, 154] width 62 height 19
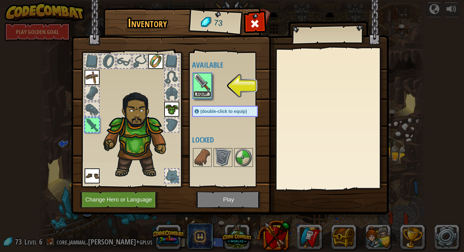
click at [205, 93] on button "Equip" at bounding box center [202, 94] width 17 height 7
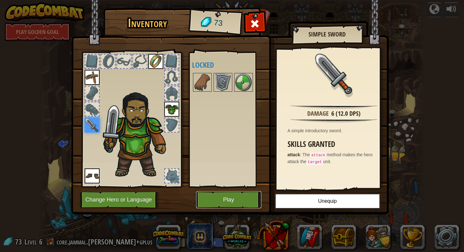
click at [238, 199] on button "Play" at bounding box center [228, 199] width 65 height 17
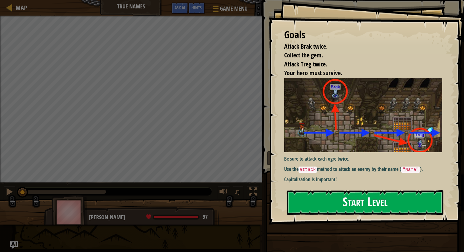
click at [338, 201] on button "Start Level" at bounding box center [365, 202] width 156 height 25
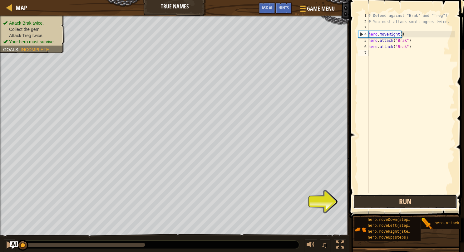
click at [393, 199] on button "Run" at bounding box center [405, 202] width 104 height 14
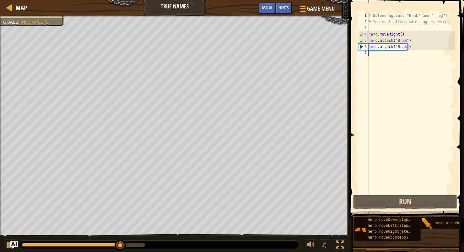
click at [372, 57] on div "# Defend against "Brak" and "Treg"! # You must attack small ogres twice. hero .…" at bounding box center [410, 109] width 87 height 194
click at [372, 52] on div "# Defend against "Brak" and "Treg"! # You must attack small ogres twice. hero .…" at bounding box center [410, 109] width 87 height 194
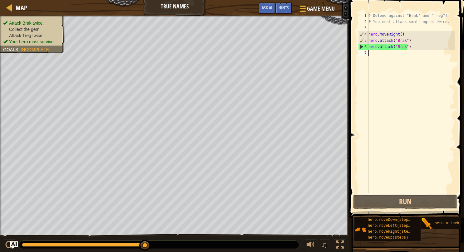
type textarea "h"
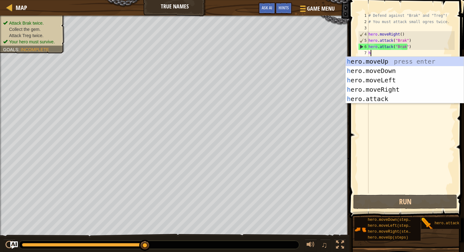
scroll to position [3, 0]
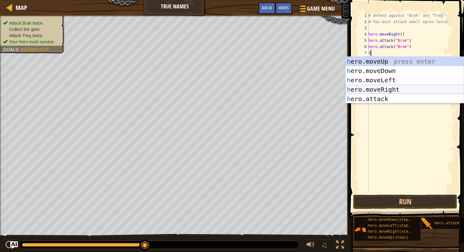
click at [375, 87] on div "h ero.moveUp press enter h ero.moveDown press enter h ero.moveLeft press enter …" at bounding box center [405, 90] width 118 height 66
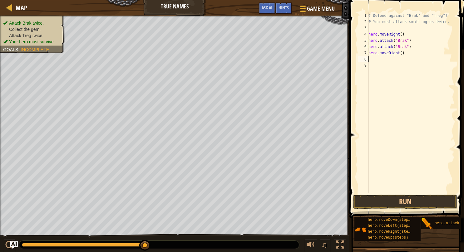
click at [399, 54] on div "# Defend against "Brak" and "Treg"! # You must attack small ogres twice. hero .…" at bounding box center [410, 109] width 87 height 194
type textarea "hero.moveRight(2)"
click at [383, 58] on div "# Defend against "Brak" and "Treg"! # You must attack small ogres twice. hero .…" at bounding box center [410, 109] width 87 height 194
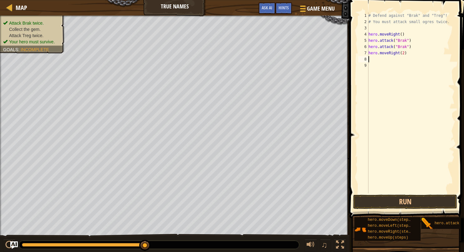
type textarea "y"
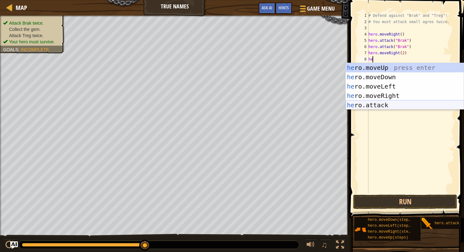
click at [384, 106] on div "he ro.moveUp press enter he ro.moveDown press enter he ro.moveLeft press enter …" at bounding box center [405, 96] width 118 height 66
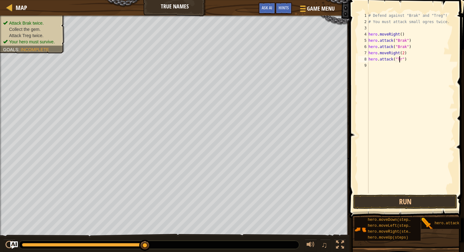
scroll to position [3, 2]
type textarea "hero.attack("Treg")"
click at [375, 68] on div "# Defend against "Brak" and "Treg"! # You must attack small ogres twice. hero .…" at bounding box center [410, 109] width 87 height 194
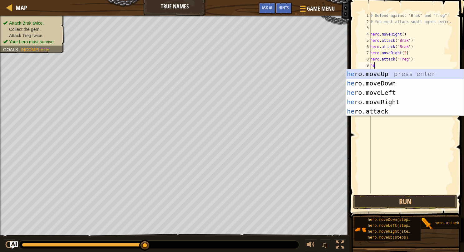
scroll to position [3, 0]
click at [387, 111] on div "her o.moveUp press enter her o.moveDown press enter her o.moveLeft press enter …" at bounding box center [405, 102] width 118 height 66
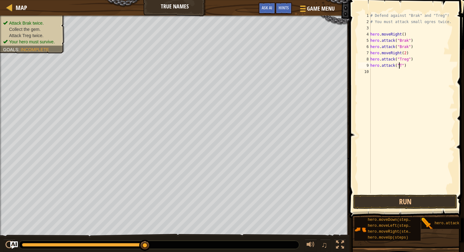
scroll to position [3, 2]
type textarea "hero.attack("Treg")"
click at [414, 202] on button "Run" at bounding box center [405, 202] width 104 height 14
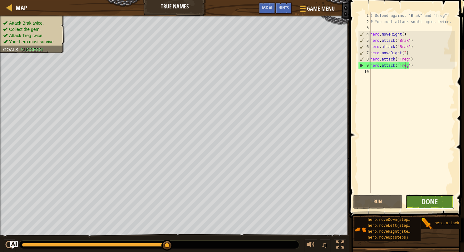
click at [440, 202] on button "Done" at bounding box center [429, 202] width 49 height 14
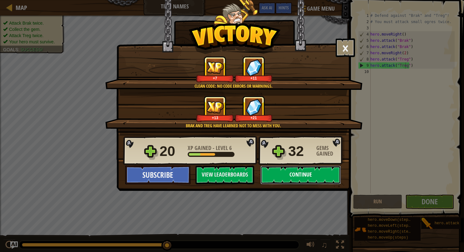
click at [290, 175] on button "Continue" at bounding box center [300, 175] width 81 height 19
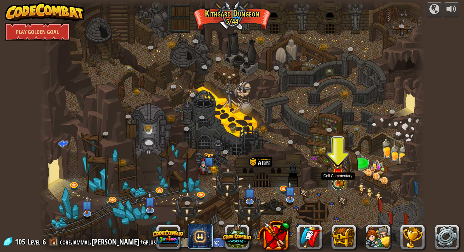
click at [339, 185] on link at bounding box center [338, 184] width 12 height 12
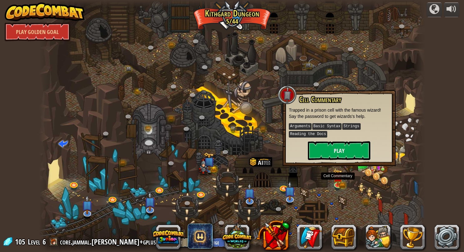
click at [429, 53] on div "powered by Play Golden Goal Twisted Canyon (Locked) Challenge: collect the most…" at bounding box center [232, 126] width 464 height 252
click at [161, 244] on button "Log Out" at bounding box center [175, 243] width 28 height 10
